Goal: Subscribe to service/newsletter

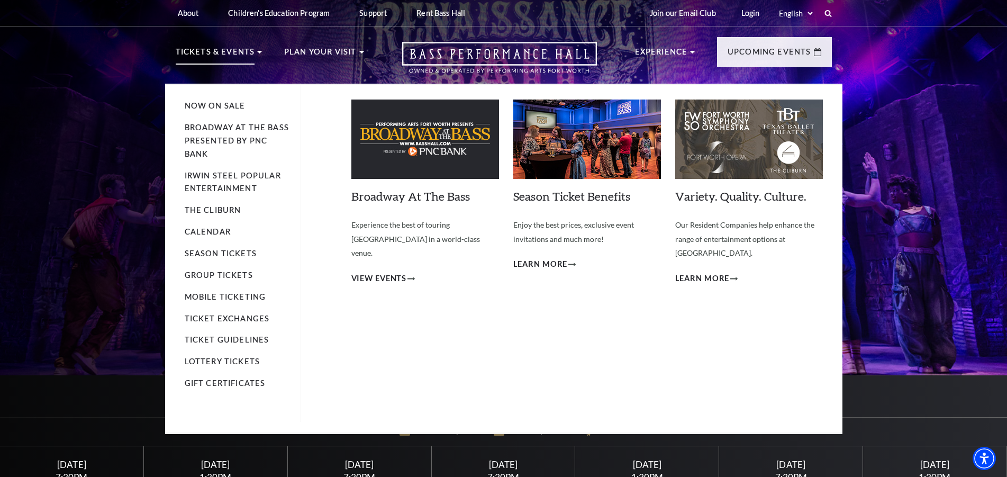
click at [238, 292] on li "Mobile Ticketing" at bounding box center [237, 297] width 105 height 13
click at [238, 298] on link "Mobile Ticketing" at bounding box center [226, 296] width 82 height 9
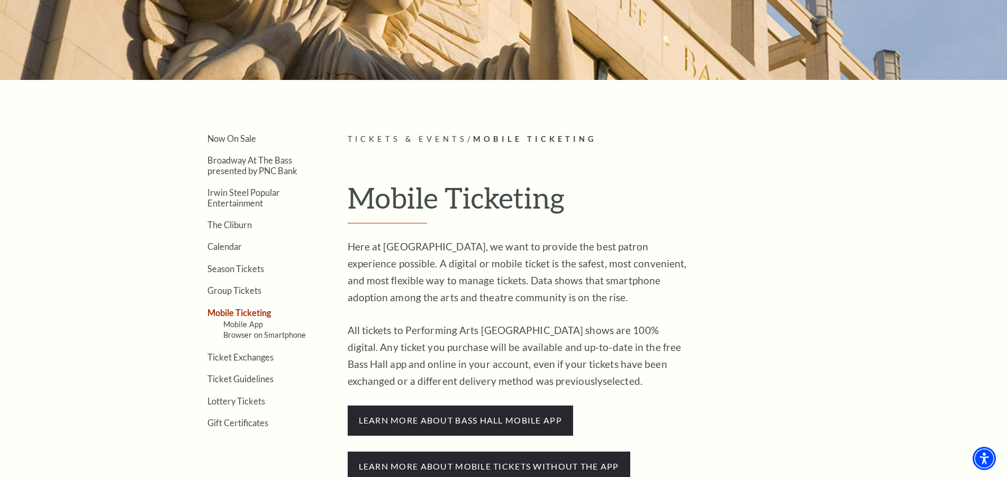
scroll to position [210, 0]
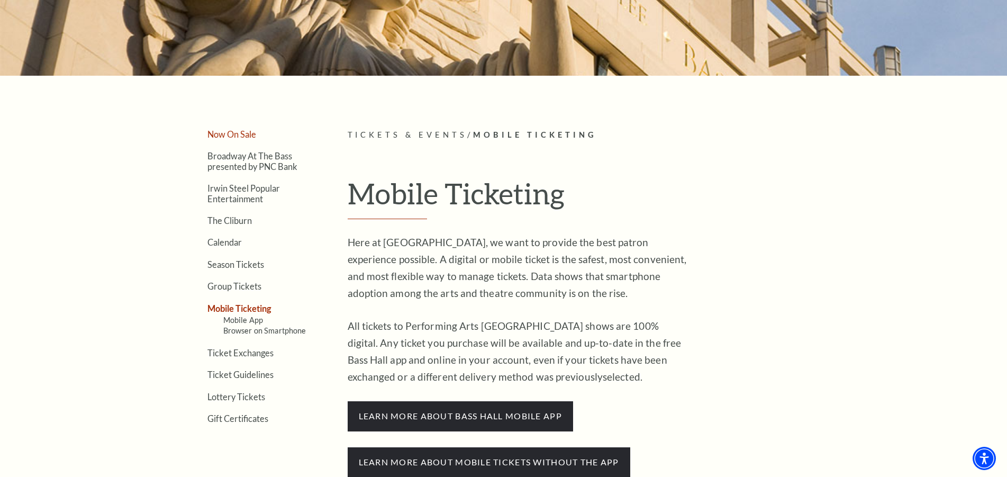
click at [221, 135] on link "Now On Sale" at bounding box center [231, 134] width 49 height 10
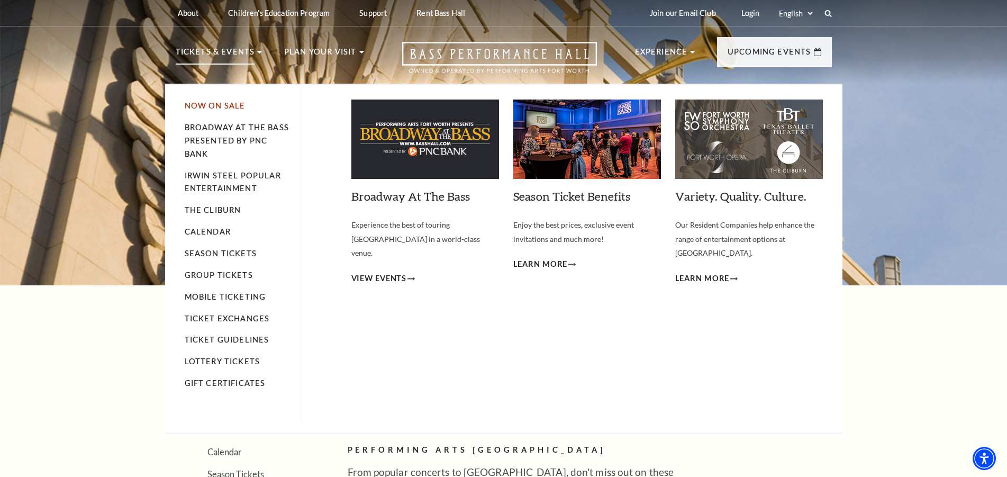
click at [199, 107] on link "Now On Sale" at bounding box center [215, 105] width 61 height 9
click at [215, 230] on link "Calendar" at bounding box center [208, 231] width 46 height 9
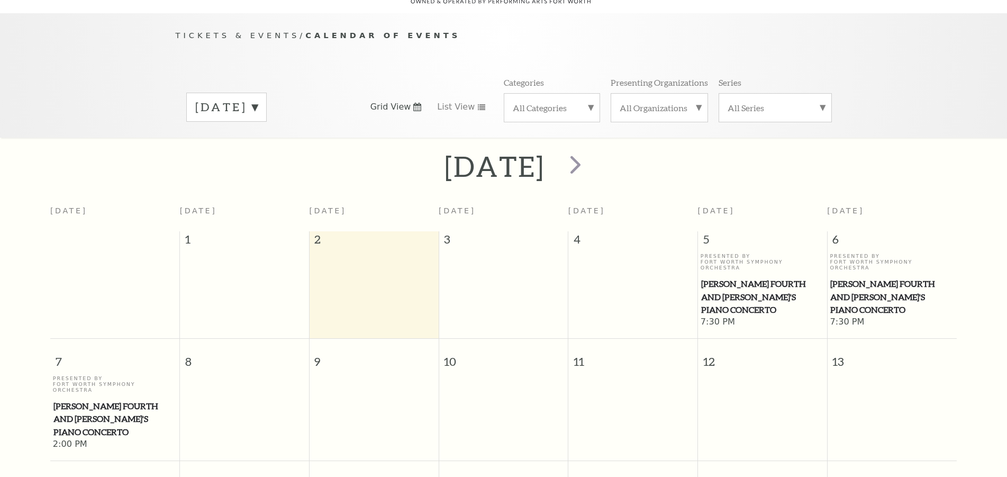
scroll to position [94, 0]
click at [591, 169] on span "next" at bounding box center [575, 164] width 30 height 30
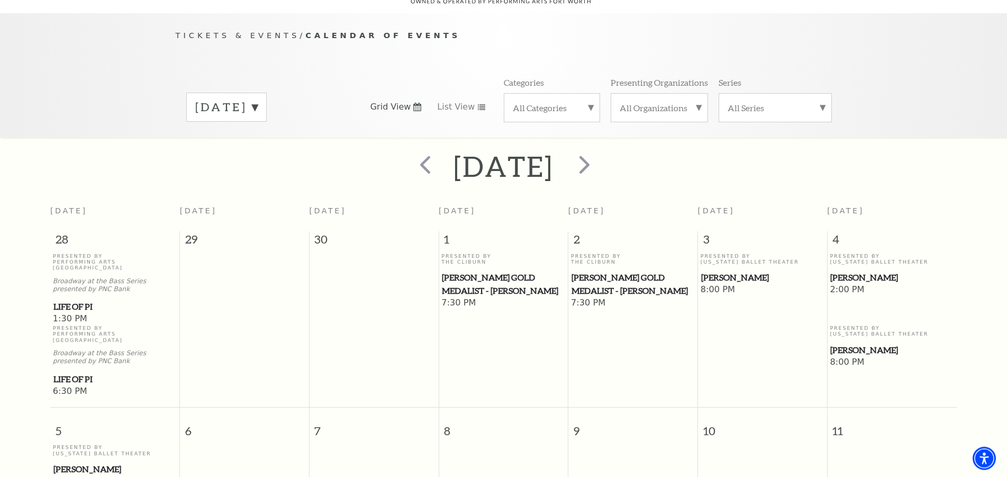
click at [258, 100] on label "[DATE]" at bounding box center [226, 107] width 62 height 16
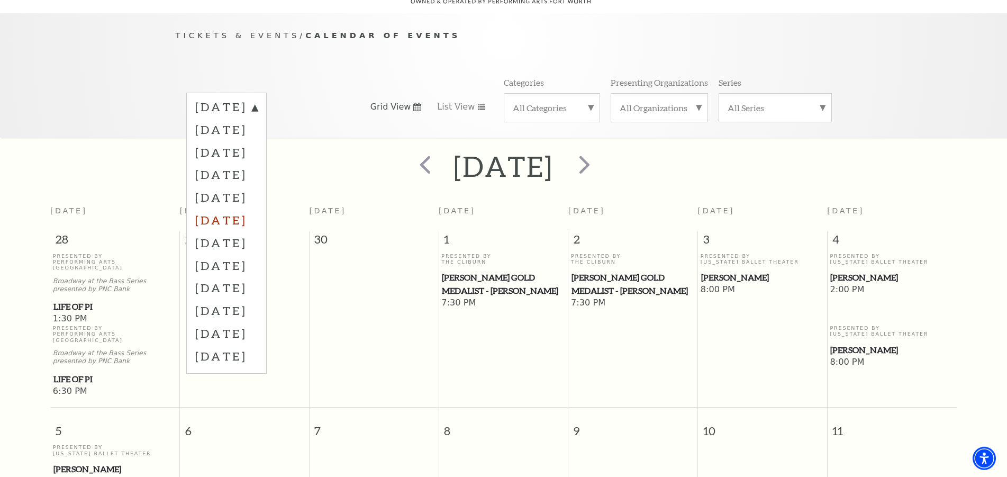
click at [240, 219] on label "[DATE]" at bounding box center [226, 220] width 62 height 23
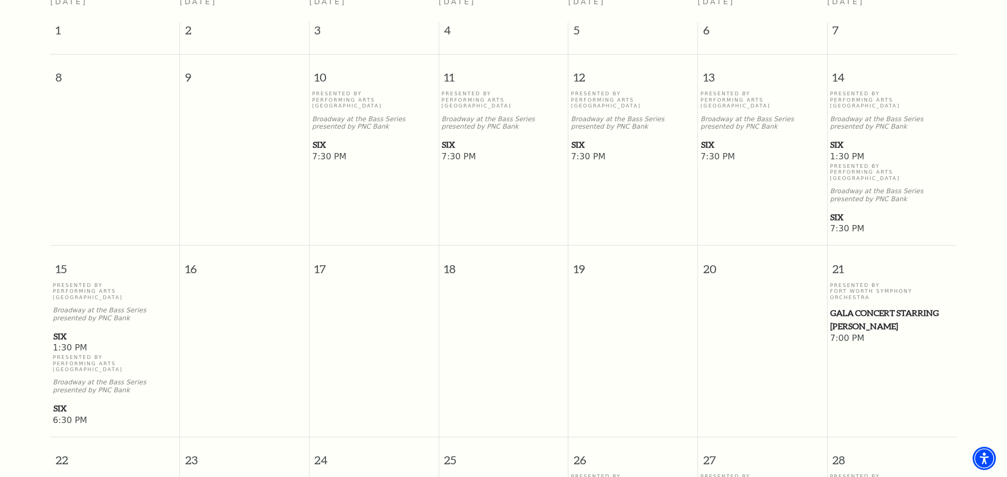
scroll to position [303, 0]
click at [117, 308] on div "Presented By Performing Arts [GEOGRAPHIC_DATA] Broadway at the Bass Series pres…" at bounding box center [115, 312] width 124 height 61
click at [66, 329] on span "SIX" at bounding box center [114, 335] width 123 height 13
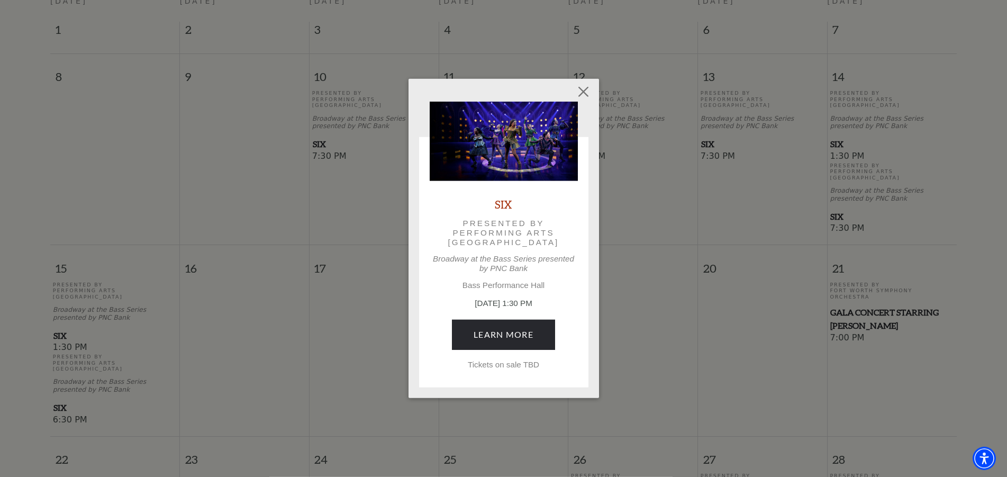
click at [59, 332] on div "SIX Presented by Performing Arts [GEOGRAPHIC_DATA] at the Bass Series presented…" at bounding box center [503, 238] width 1007 height 477
click at [512, 333] on link "Learn More" at bounding box center [503, 335] width 103 height 30
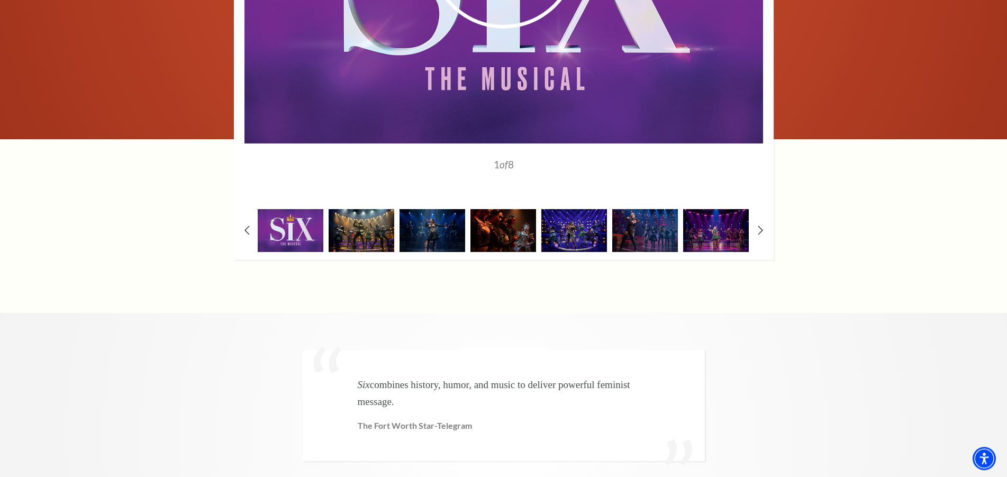
scroll to position [1915, 0]
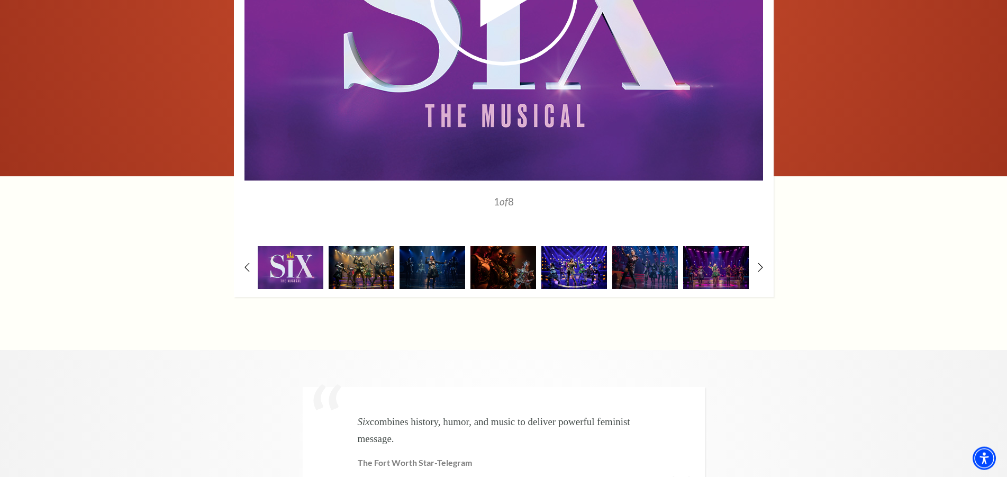
click at [555, 288] on img at bounding box center [574, 267] width 66 height 43
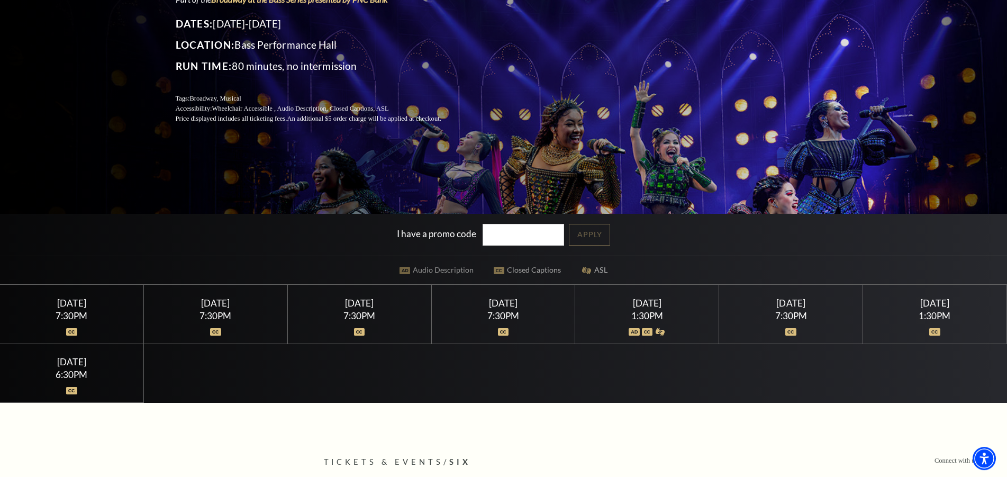
scroll to position [184, 0]
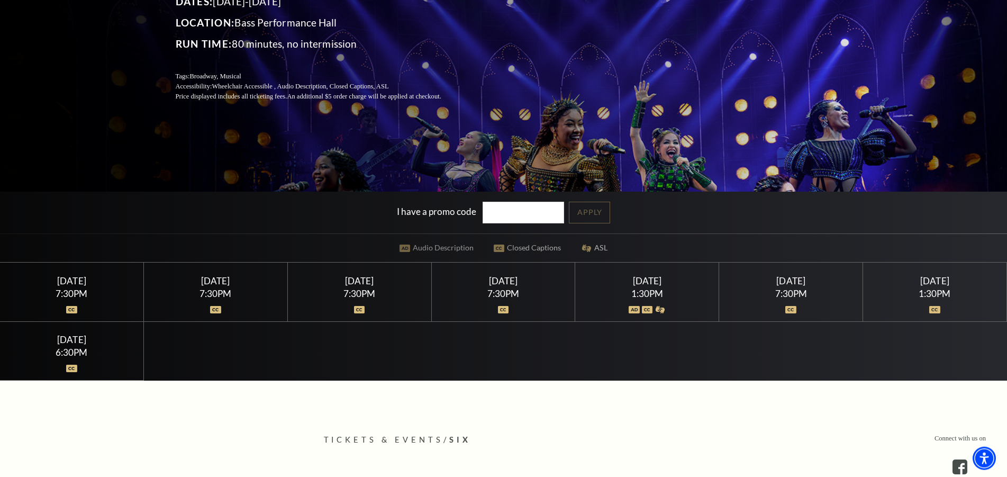
click at [663, 298] on div "1:30PM" at bounding box center [647, 293] width 118 height 9
click at [656, 296] on div "1:30PM" at bounding box center [647, 293] width 118 height 9
click at [649, 296] on div "1:30PM" at bounding box center [647, 293] width 118 height 9
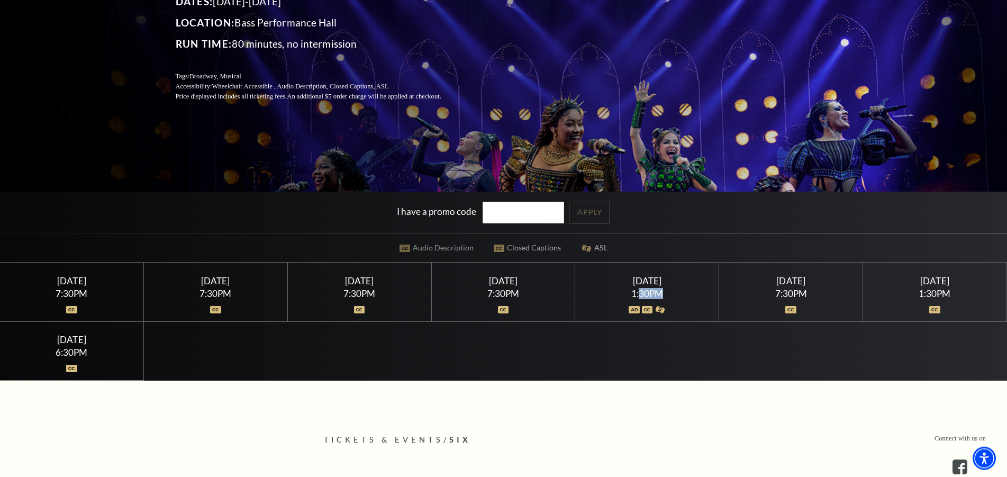
click at [649, 296] on div "1:30PM" at bounding box center [647, 293] width 118 height 9
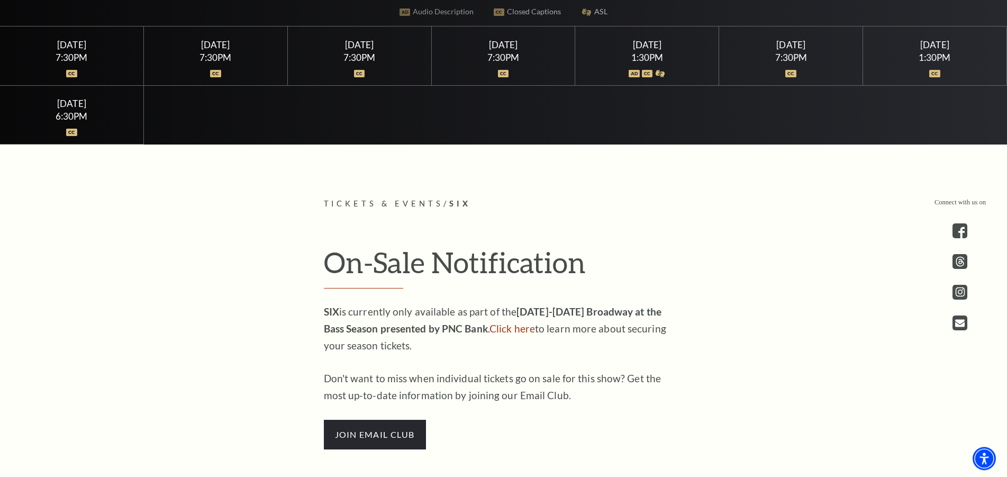
scroll to position [489, 0]
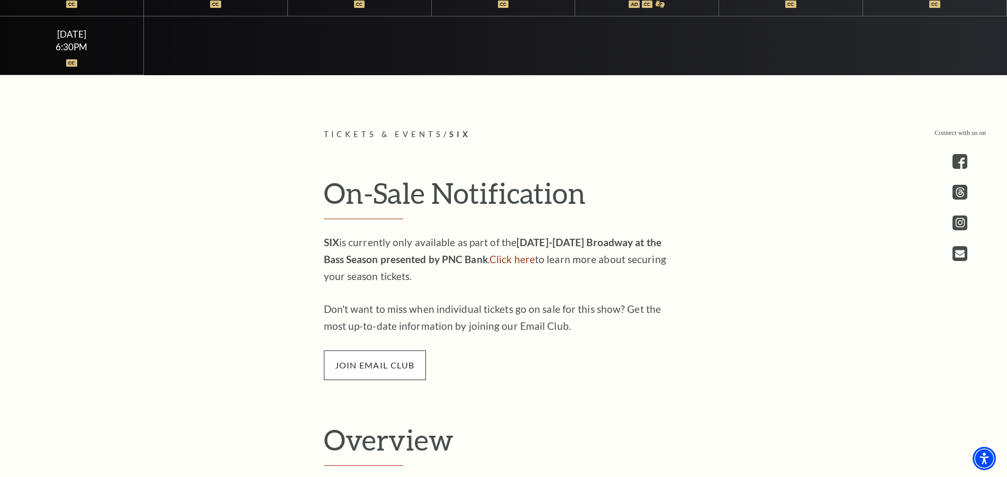
click at [388, 362] on span "join email club" at bounding box center [375, 365] width 102 height 30
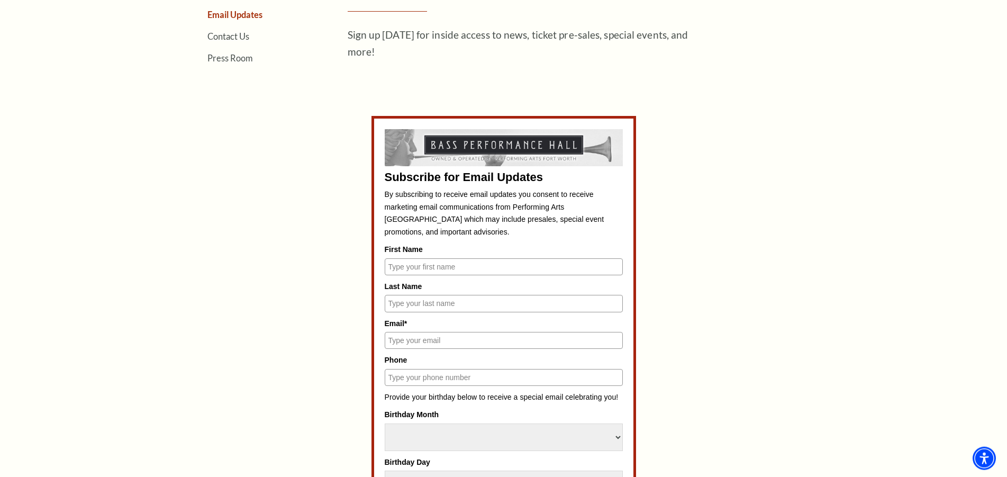
scroll to position [419, 0]
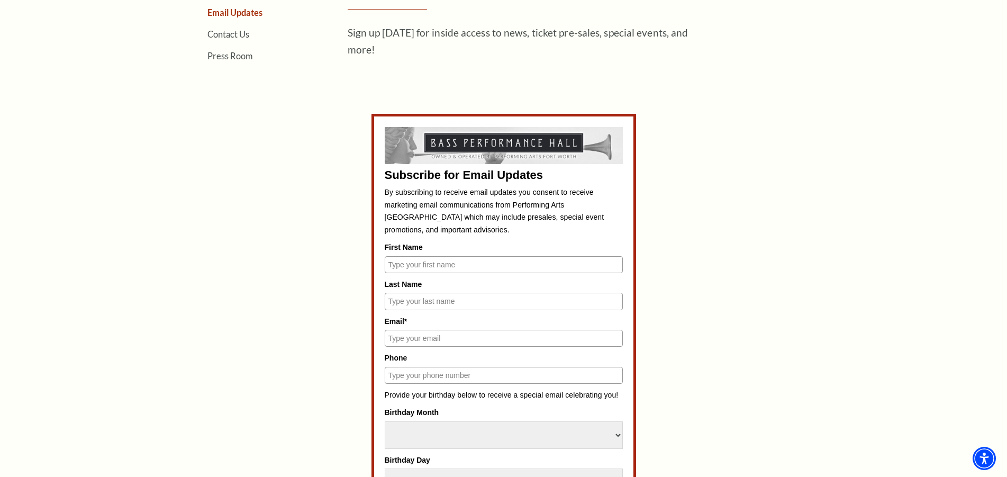
click at [445, 267] on input "First Name" at bounding box center [504, 264] width 238 height 17
type input "Migdalia"
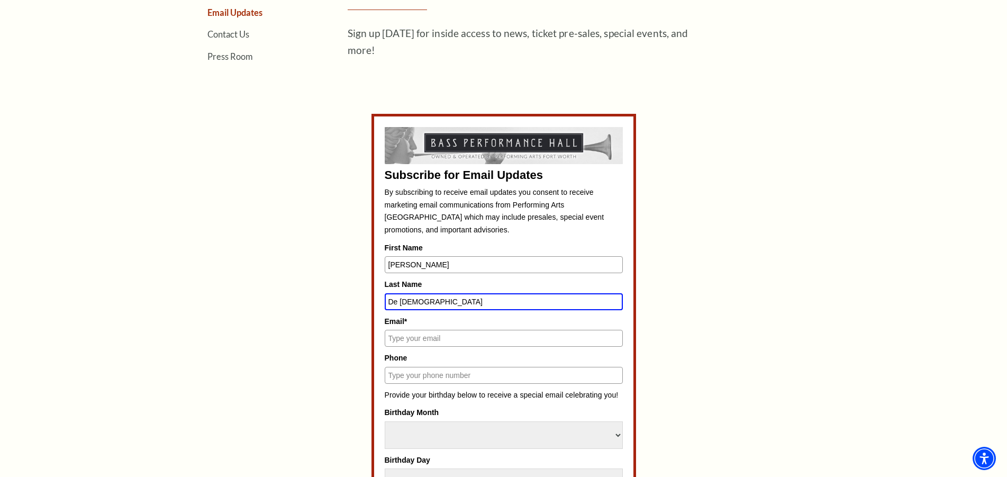
type input "De Jesus"
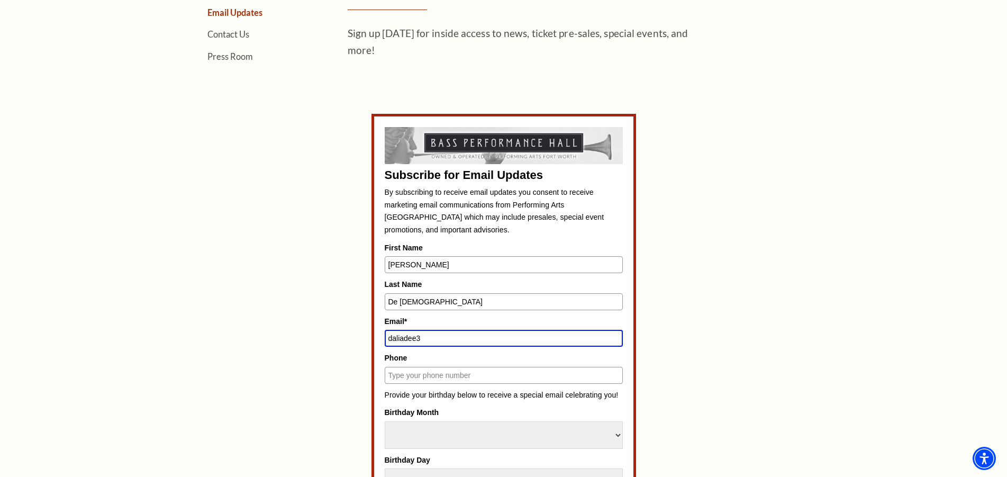
type input "daliadee3@gmail.com"
click at [451, 372] on input "Phone" at bounding box center [504, 375] width 238 height 17
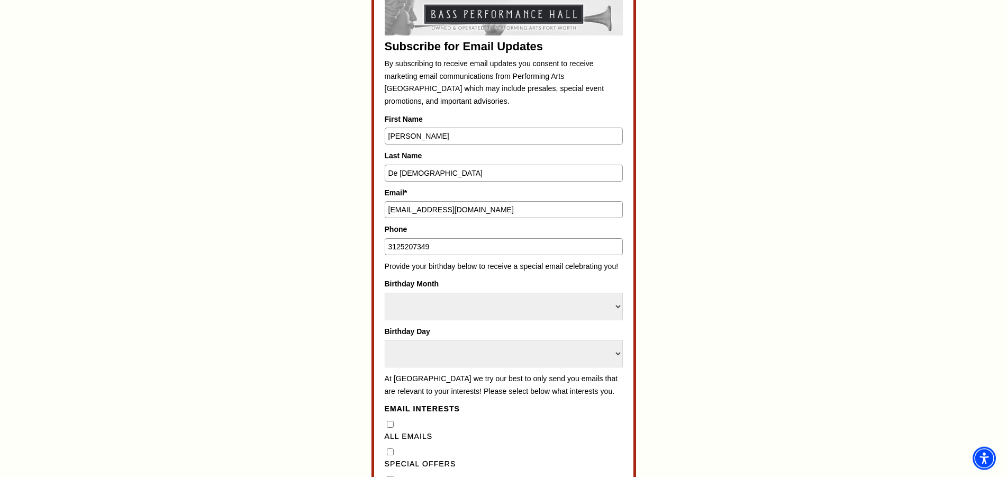
scroll to position [554, 0]
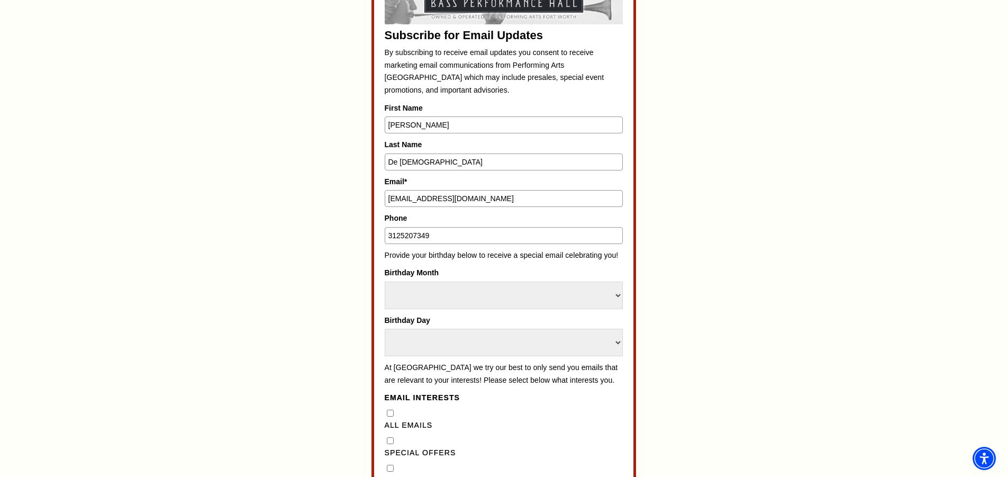
type input "3125207349"
select select "December"
click option "December" at bounding box center [0, 0] width 0 height 0
click at [385, 329] on select "Select Day 1 2 3 4 5 6 7 8 9 10 11 12 13 14 15 16 17 18 19 20 21 22 23 24 25 26…" at bounding box center [504, 343] width 238 height 28
select select "23"
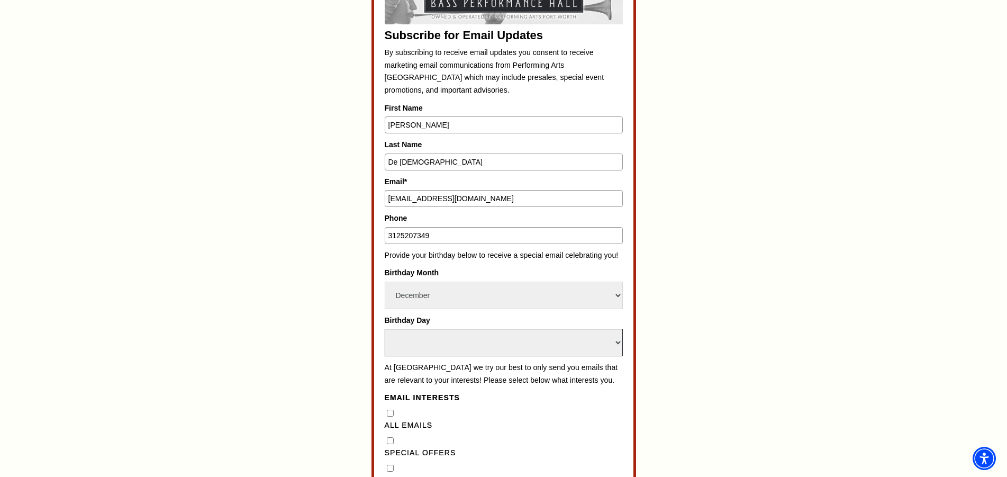
click option "23" at bounding box center [0, 0] width 0 height 0
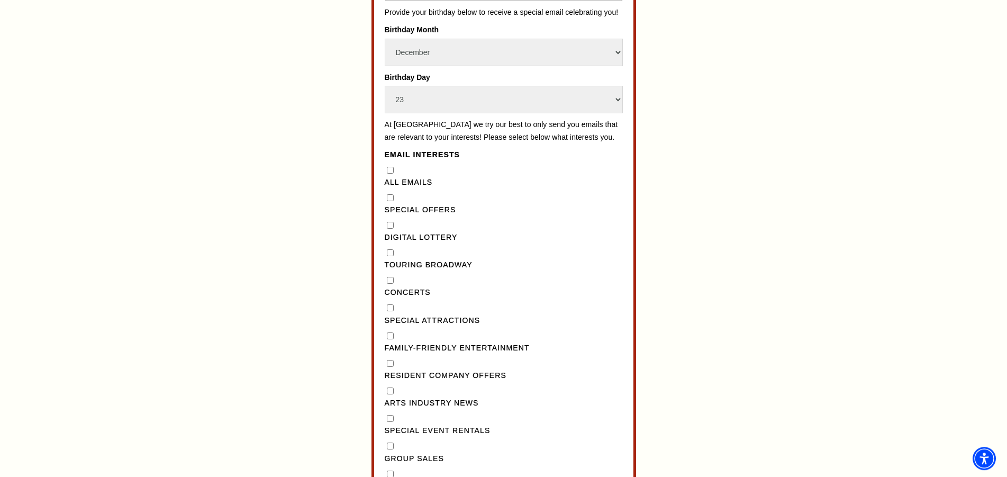
scroll to position [834, 0]
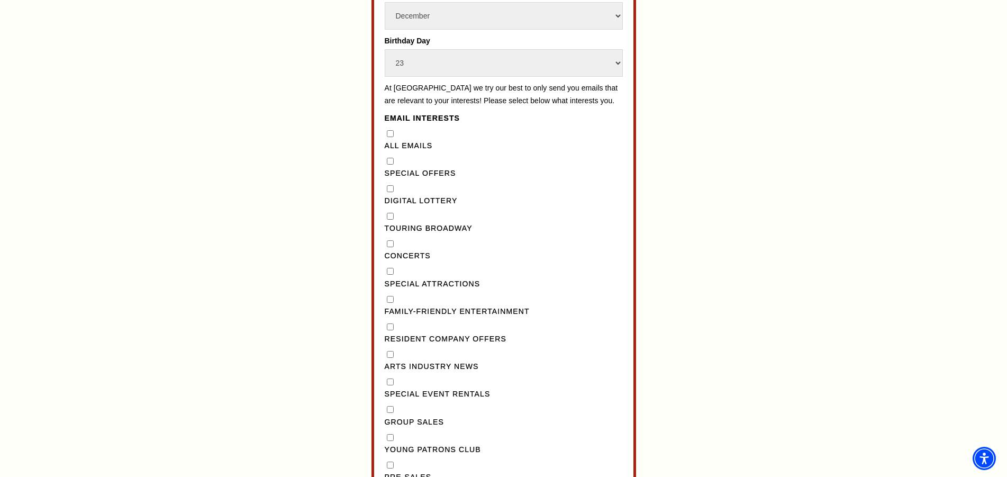
click at [390, 165] on "] "Special Offers" at bounding box center [390, 161] width 7 height 7
checkbox "] "true"
click at [388, 220] on Broadway"] "Touring Broadway" at bounding box center [390, 216] width 7 height 7
checkbox Broadway"] "true"
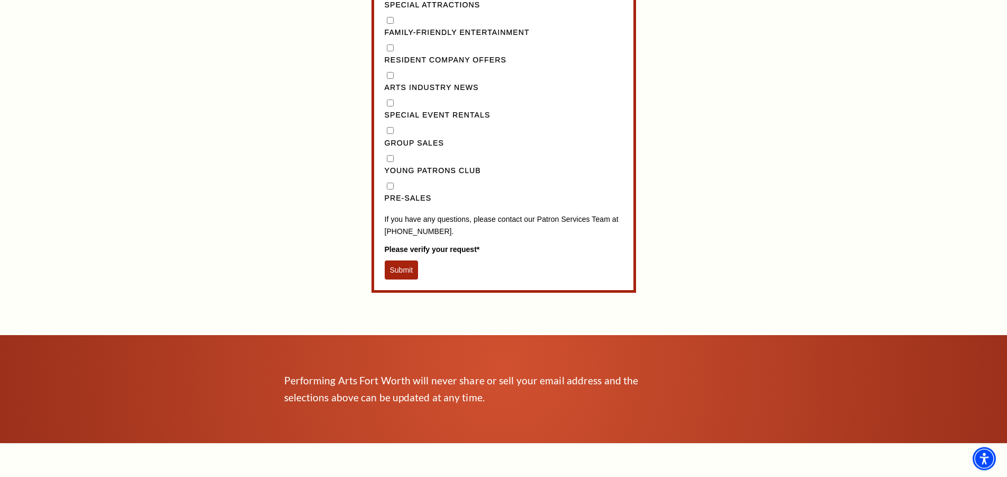
scroll to position [1113, 0]
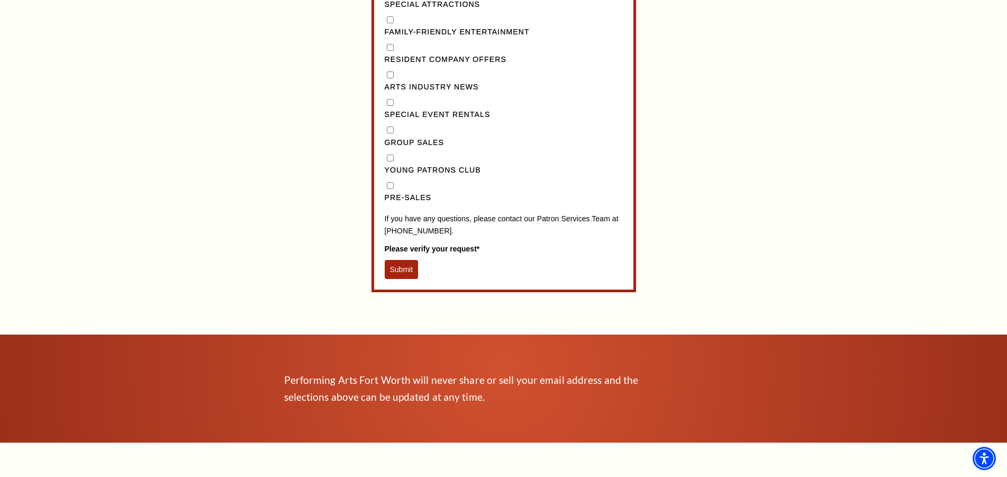
click at [394, 189] on input "Pre-Sales" at bounding box center [390, 185] width 7 height 7
checkbox input "true"
click at [412, 279] on button "Submit" at bounding box center [402, 269] width 34 height 19
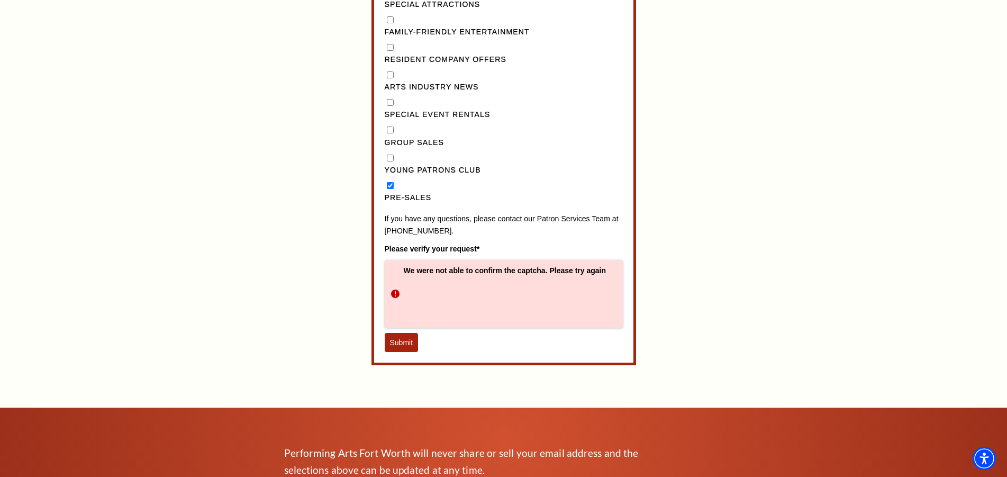
click at [405, 352] on button "Submit" at bounding box center [402, 342] width 34 height 19
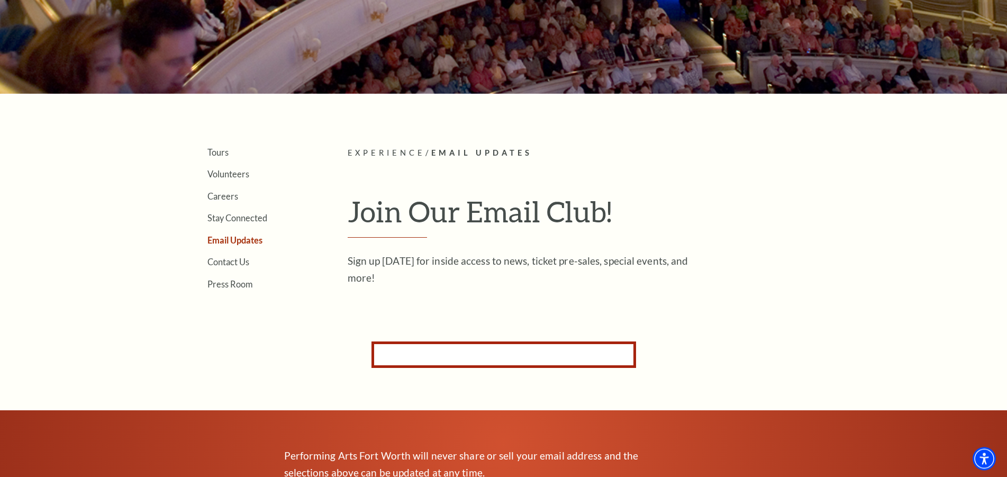
scroll to position [132, 0]
